Goal: Task Accomplishment & Management: Use online tool/utility

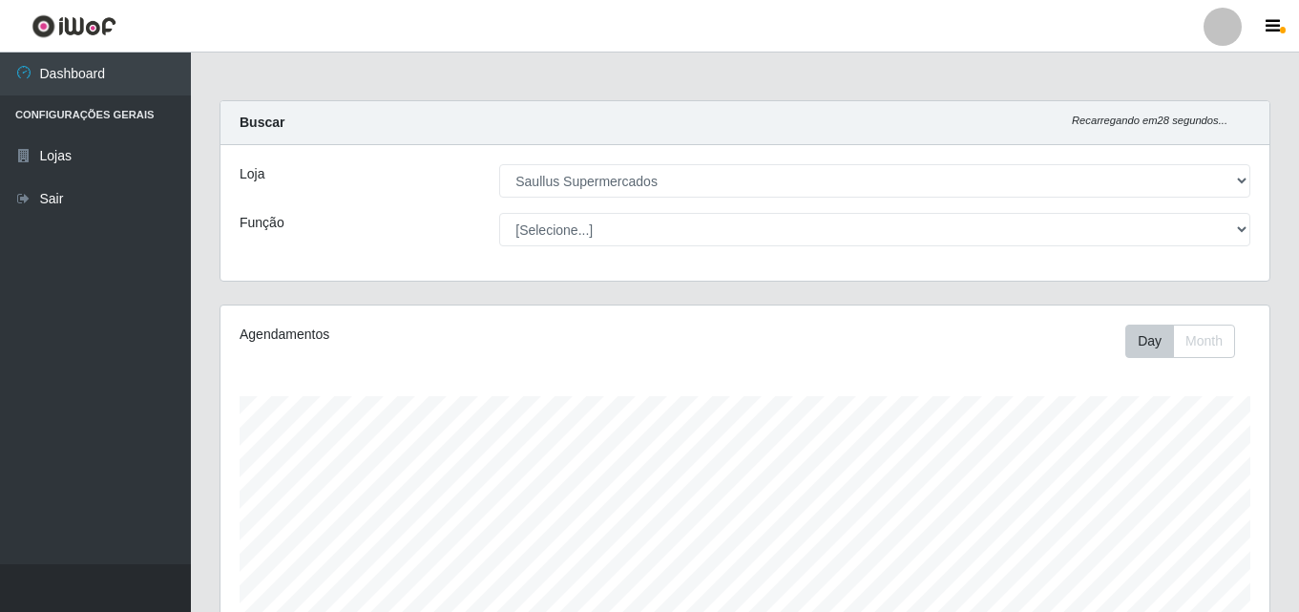
select select "423"
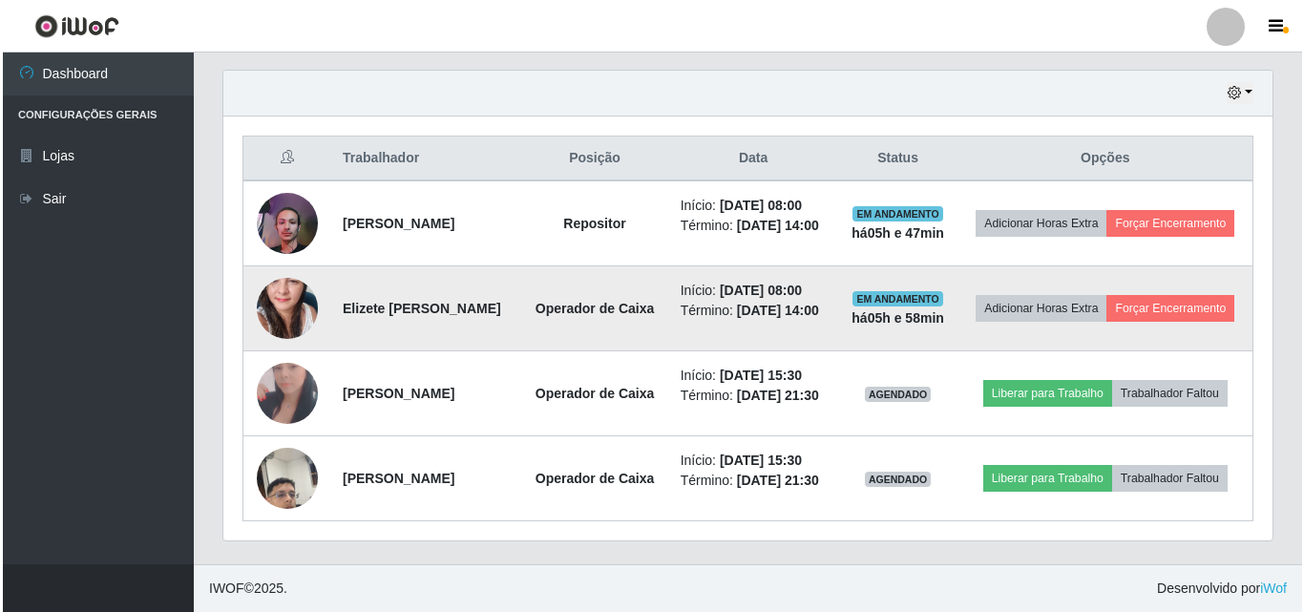
scroll to position [396, 1049]
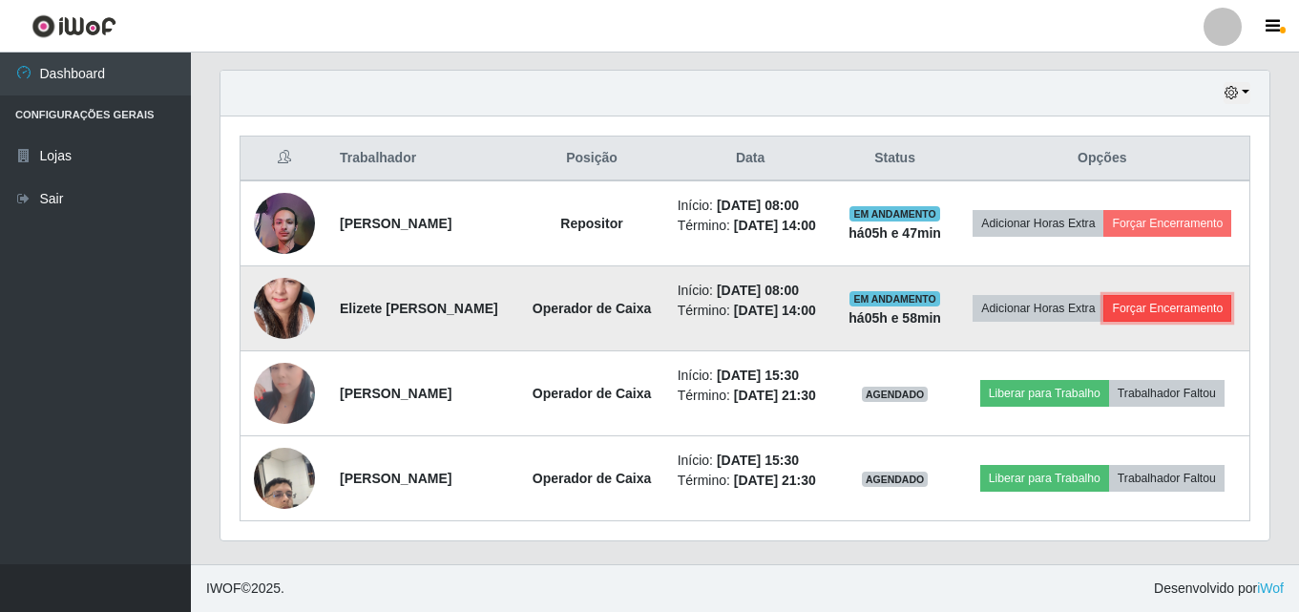
click at [1147, 303] on button "Forçar Encerramento" at bounding box center [1168, 308] width 128 height 27
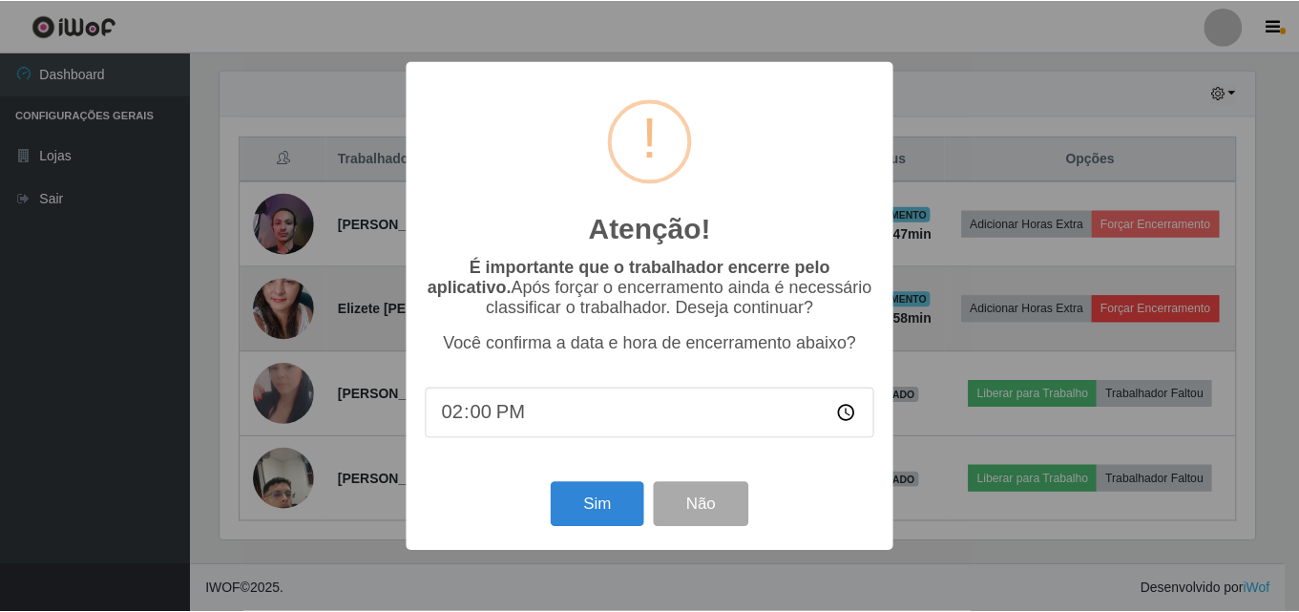
scroll to position [396, 1040]
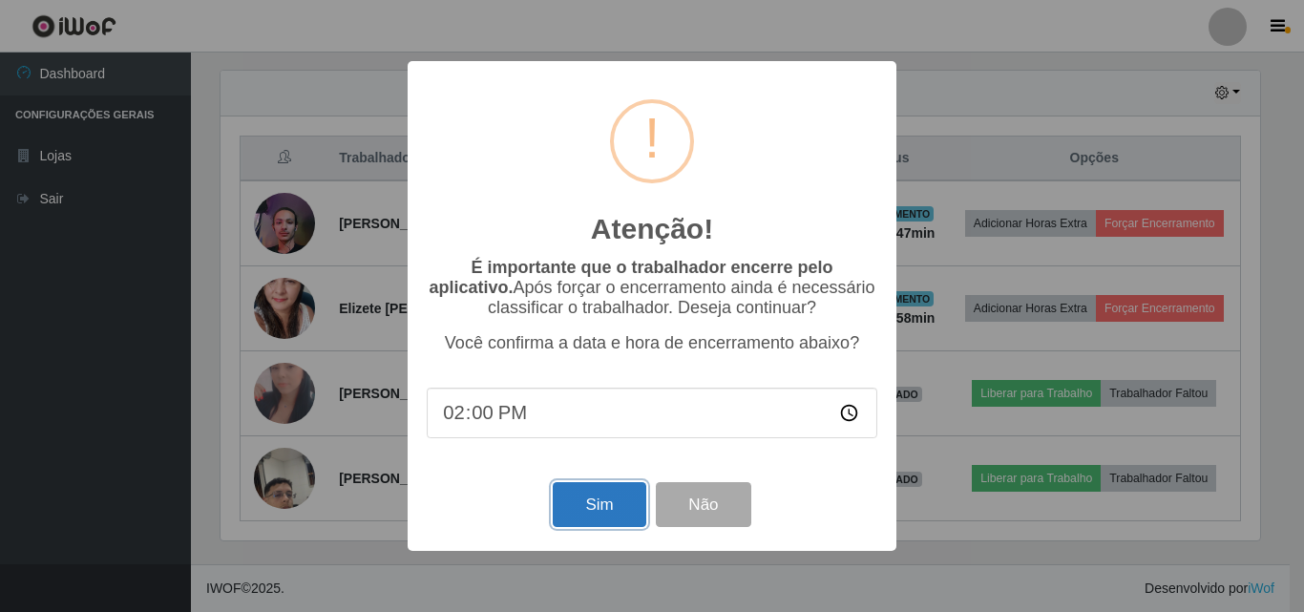
click at [601, 509] on button "Sim" at bounding box center [599, 504] width 93 height 45
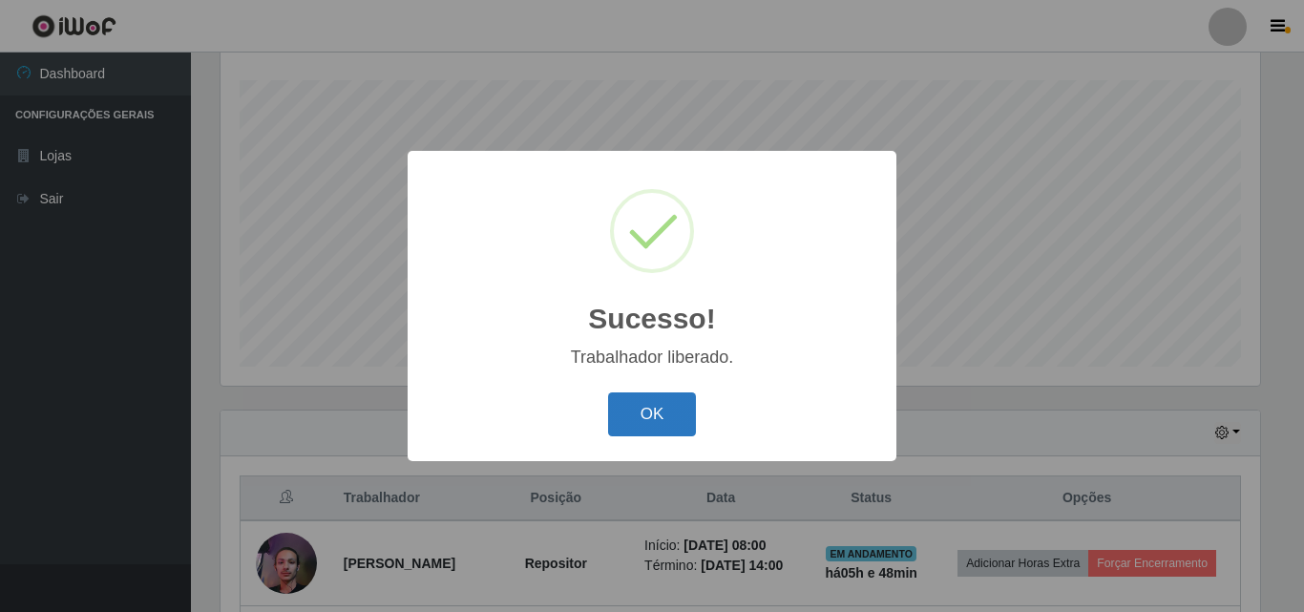
click at [662, 411] on button "OK" at bounding box center [652, 414] width 89 height 45
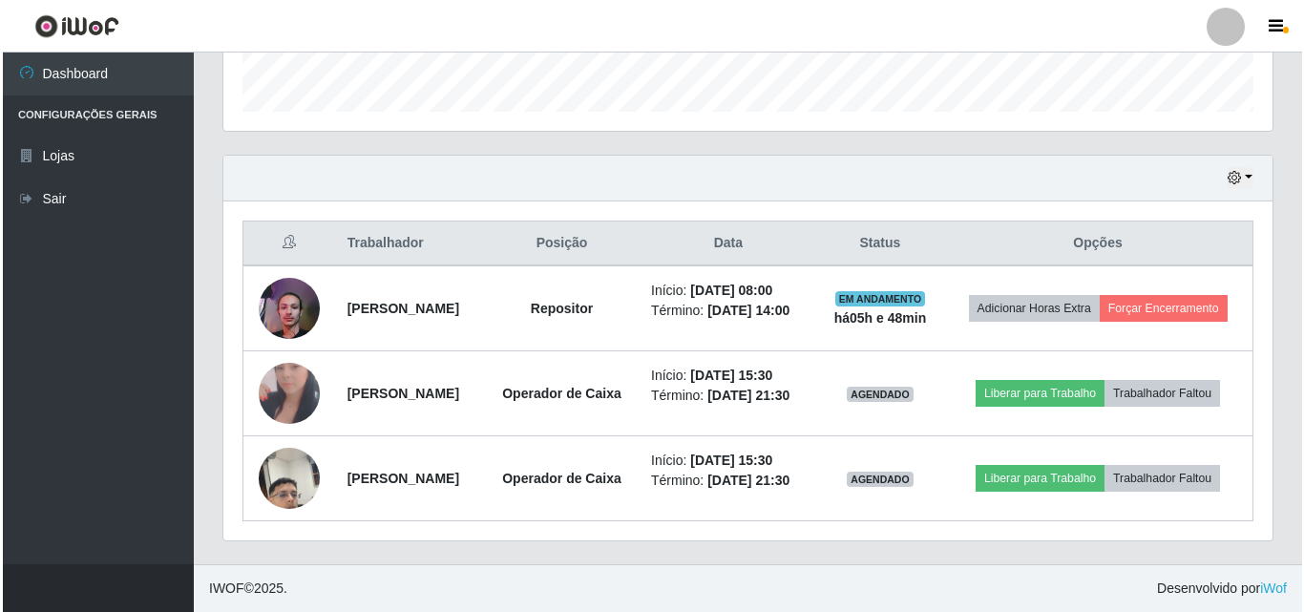
scroll to position [614, 0]
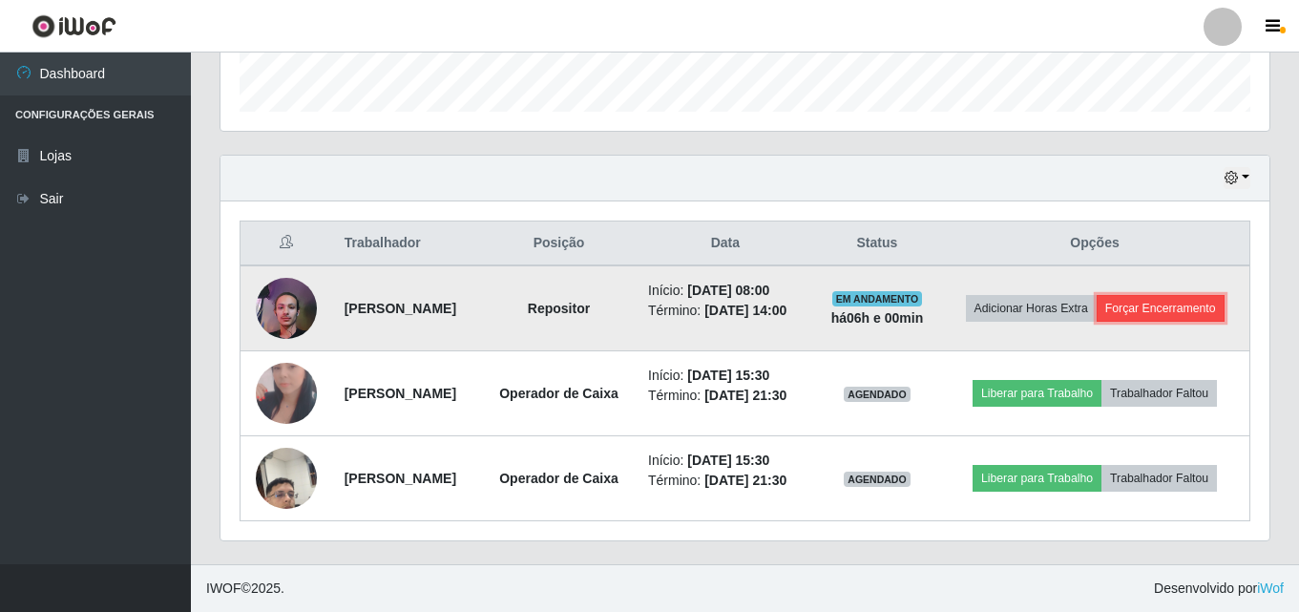
click at [1128, 295] on button "Forçar Encerramento" at bounding box center [1161, 308] width 128 height 27
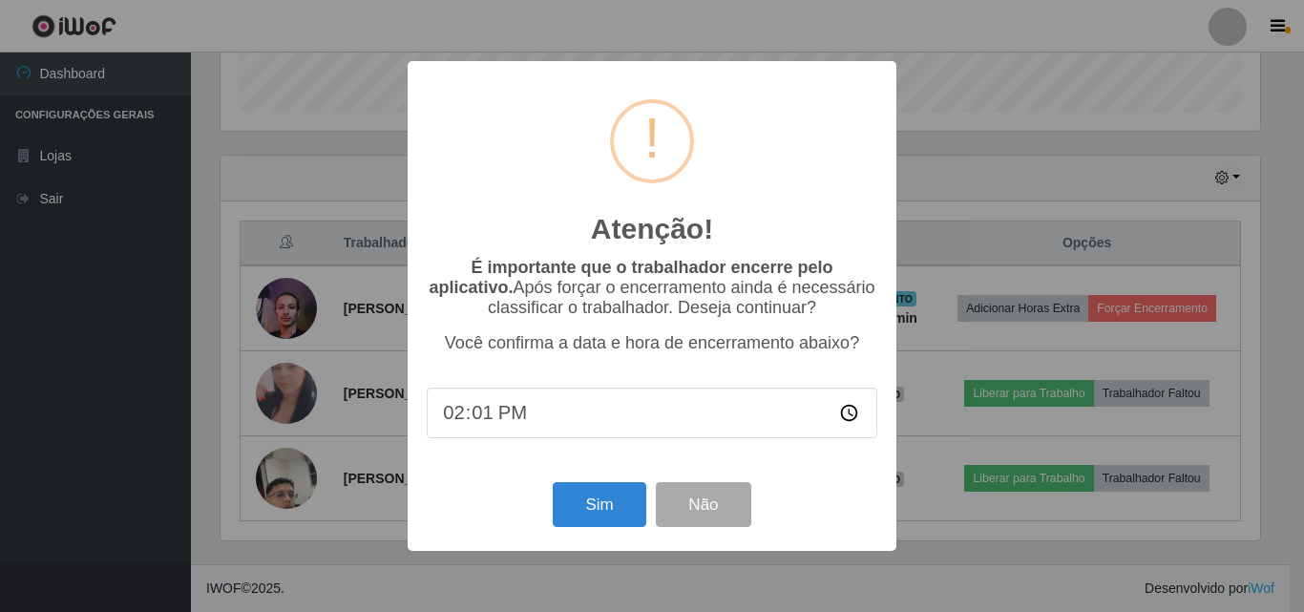
type input "14:11"
click at [628, 512] on button "Sim" at bounding box center [599, 504] width 93 height 45
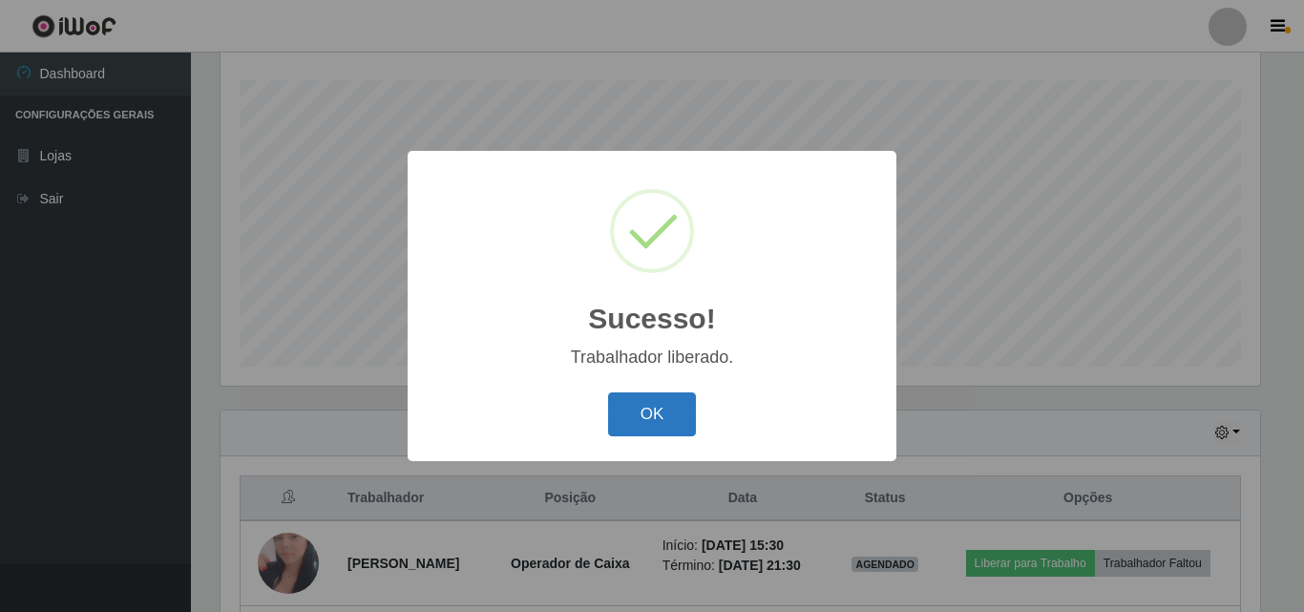
click at [680, 411] on button "OK" at bounding box center [652, 414] width 89 height 45
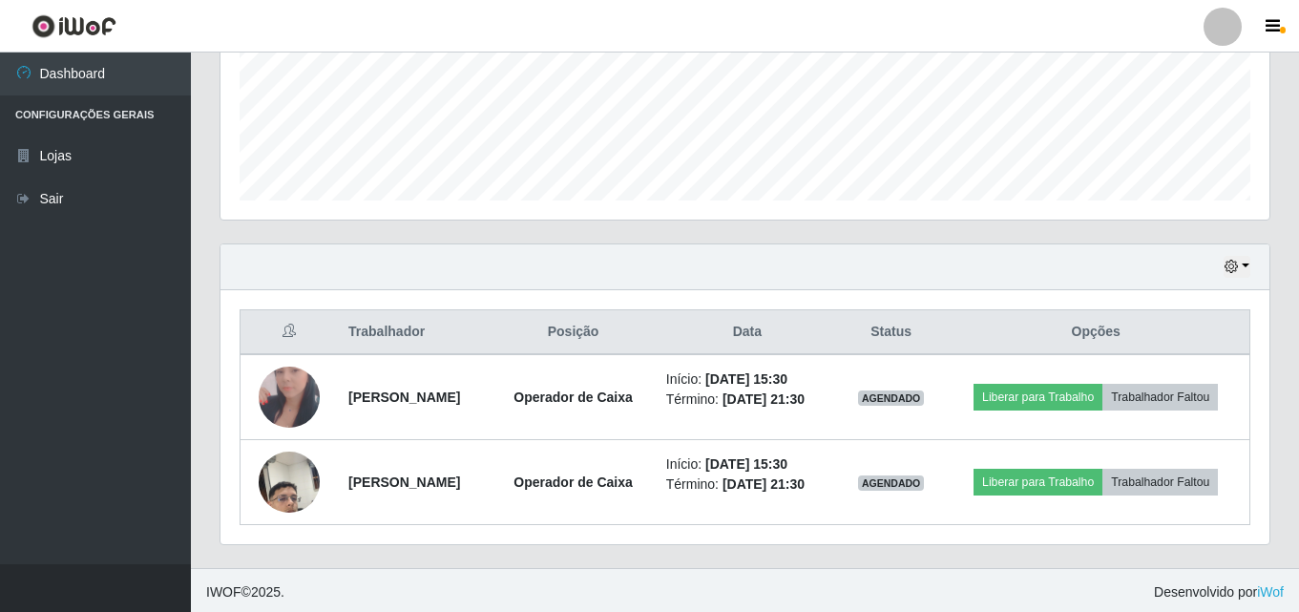
scroll to position [486, 0]
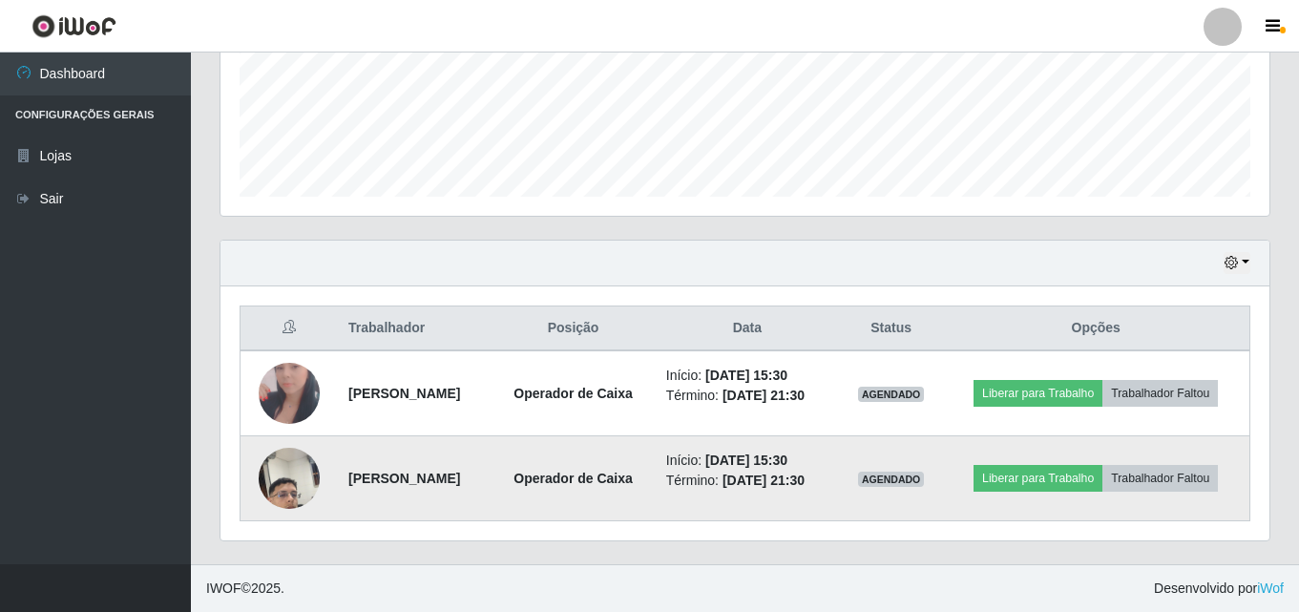
click at [290, 472] on img at bounding box center [289, 478] width 61 height 109
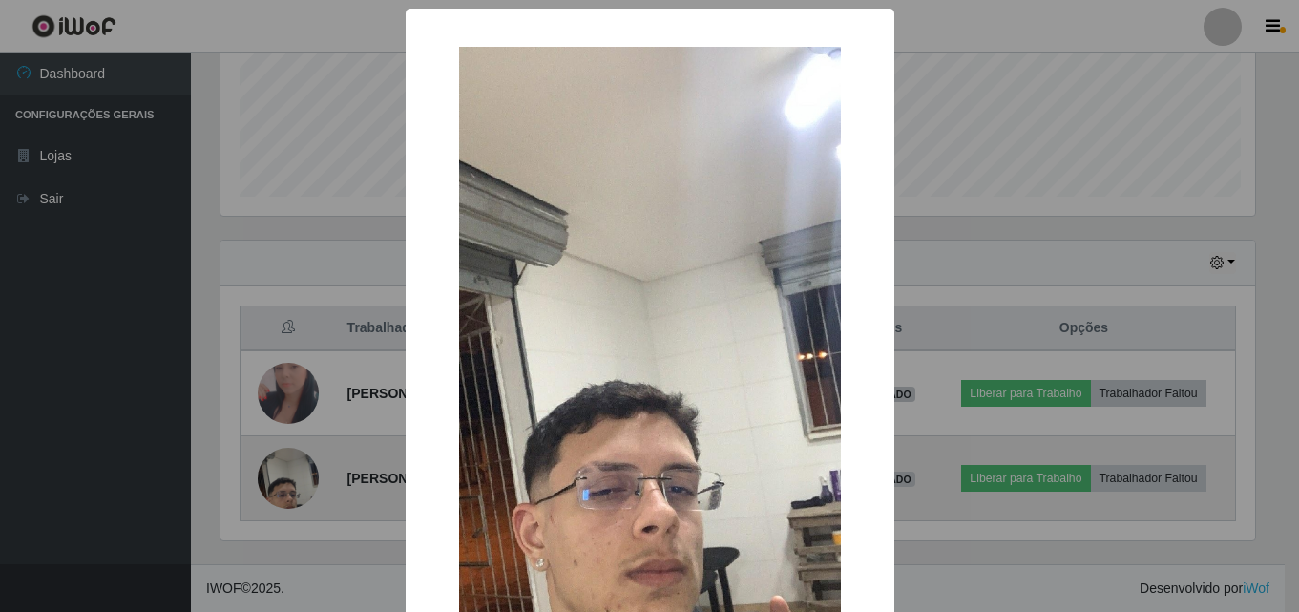
scroll to position [396, 1040]
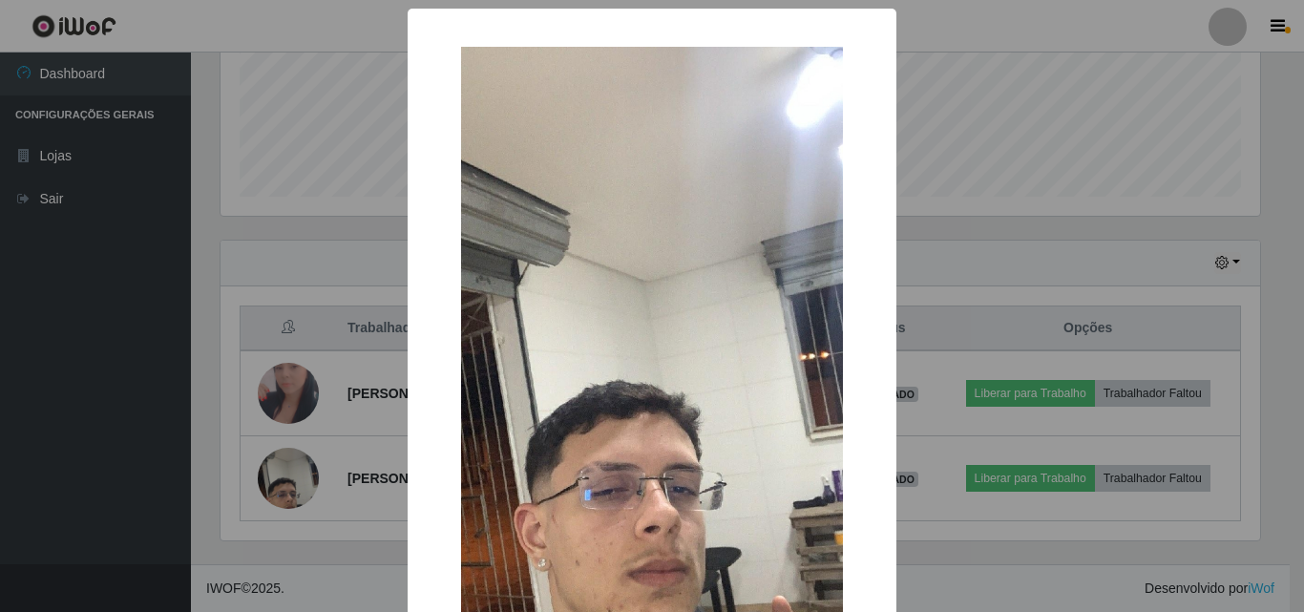
click at [290, 471] on div "× OK Cancel" at bounding box center [652, 306] width 1304 height 612
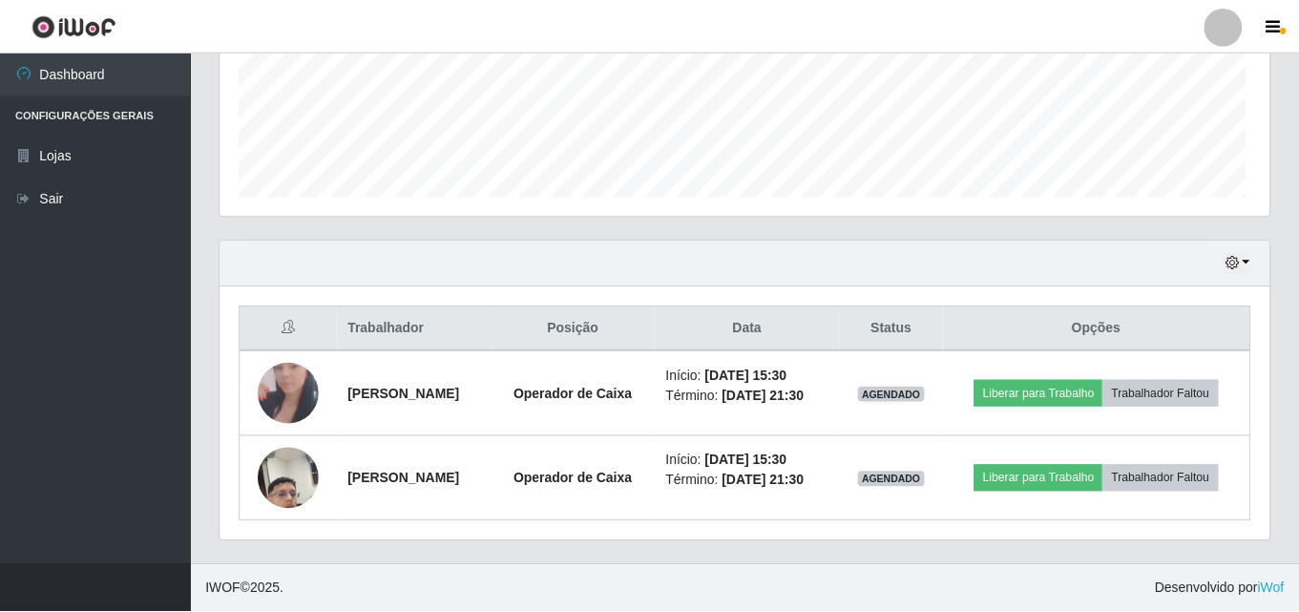
scroll to position [396, 1049]
